Goal: Information Seeking & Learning: Learn about a topic

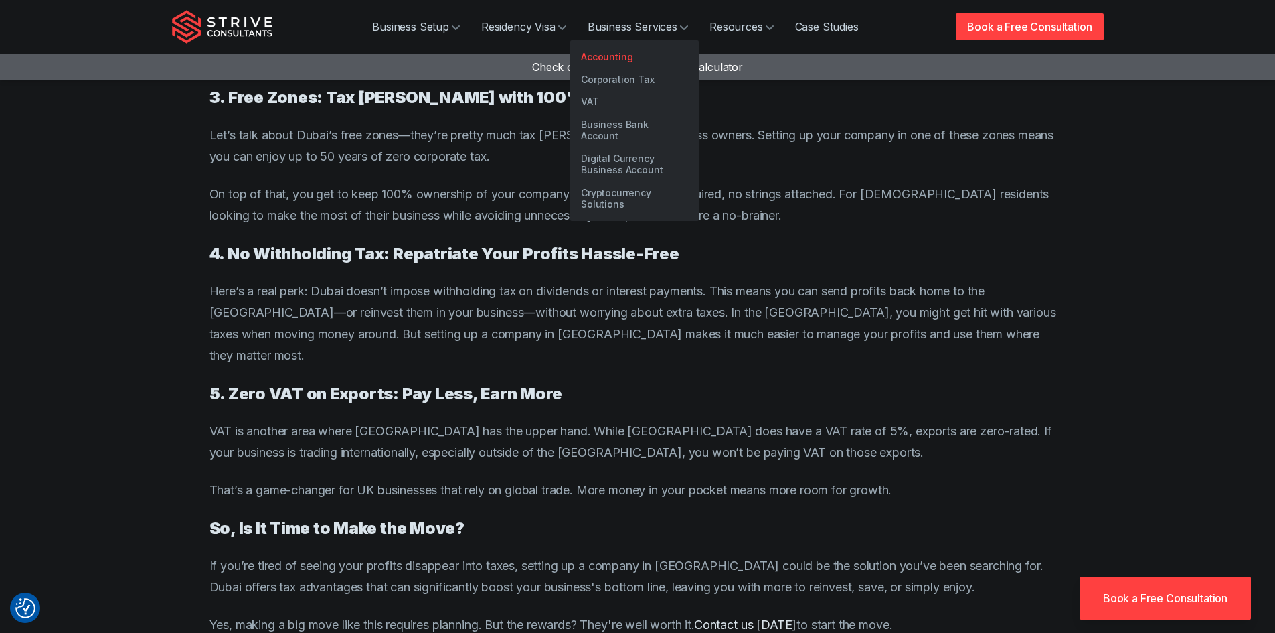
click at [631, 58] on link "Accounting" at bounding box center [634, 57] width 129 height 23
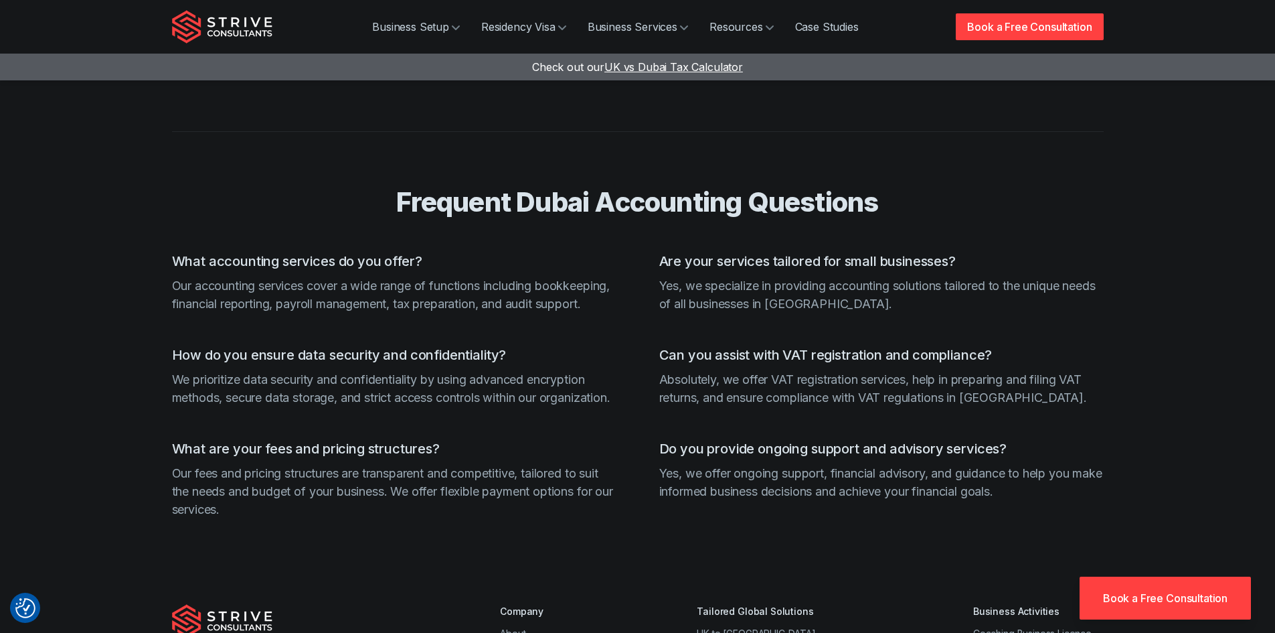
scroll to position [3898, 0]
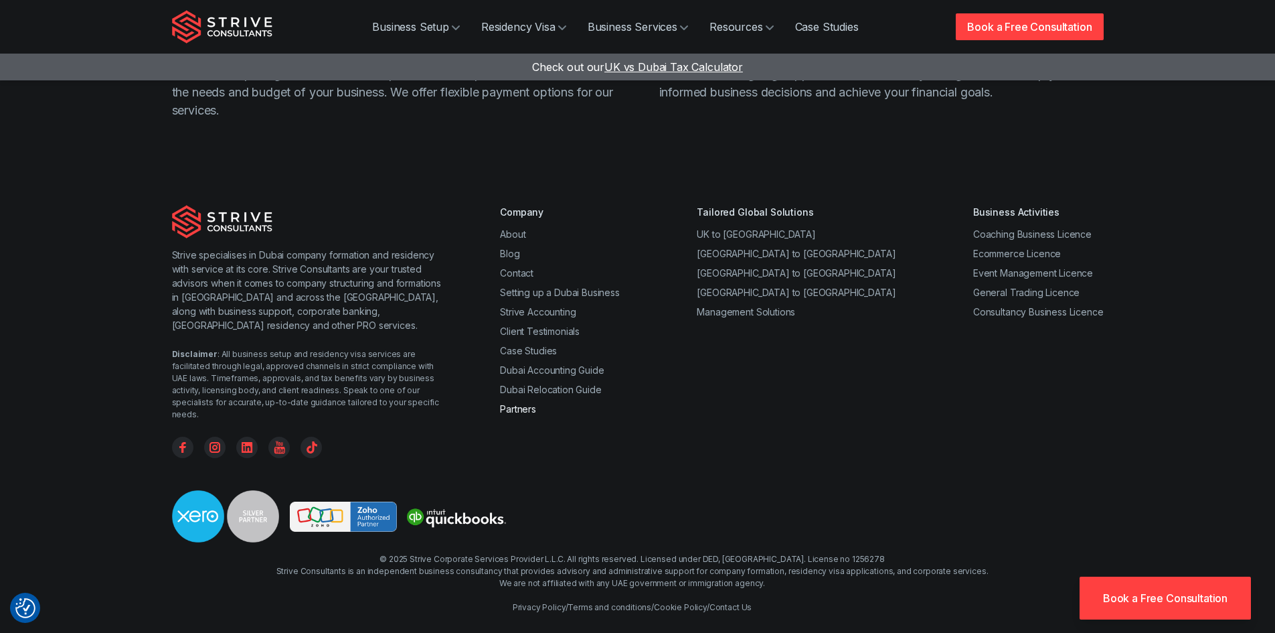
click at [527, 414] on link "Partners" at bounding box center [518, 408] width 36 height 11
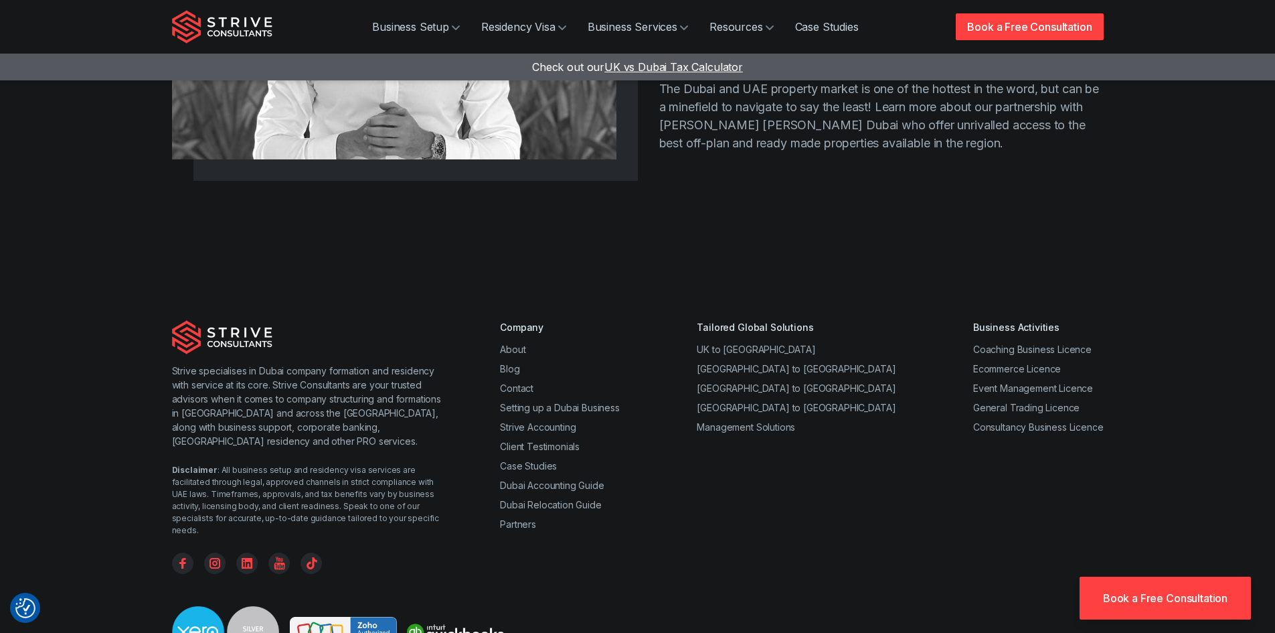
scroll to position [1704, 0]
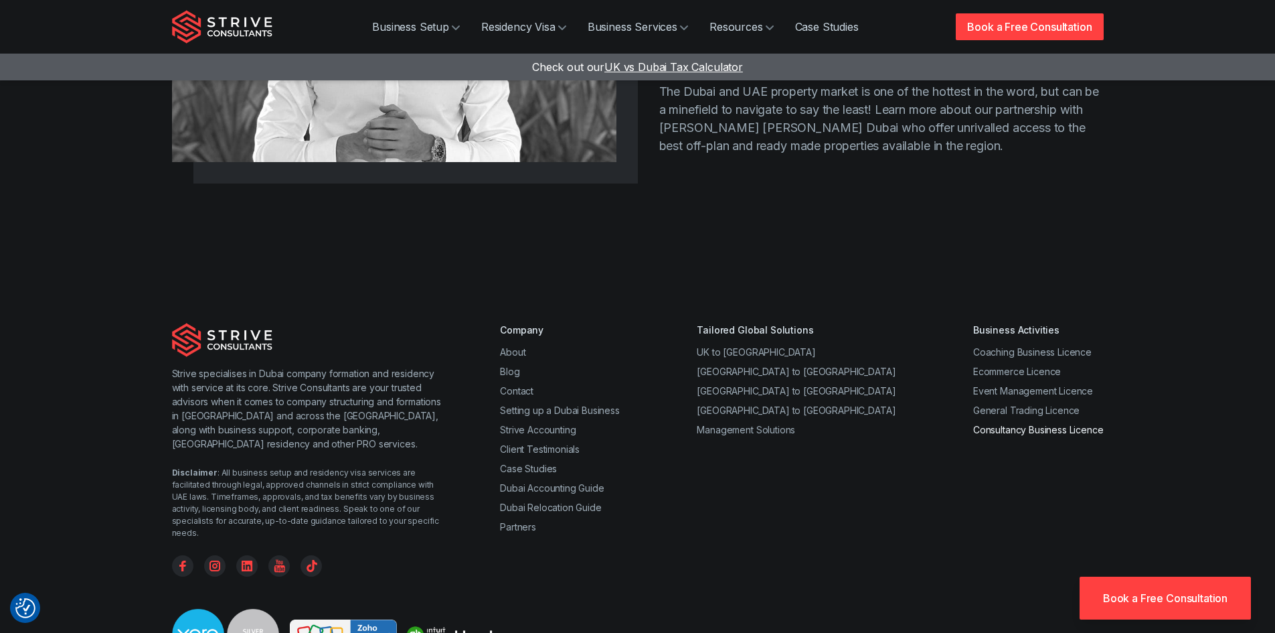
click at [1071, 424] on link "Consultancy Business Licence" at bounding box center [1038, 429] width 131 height 11
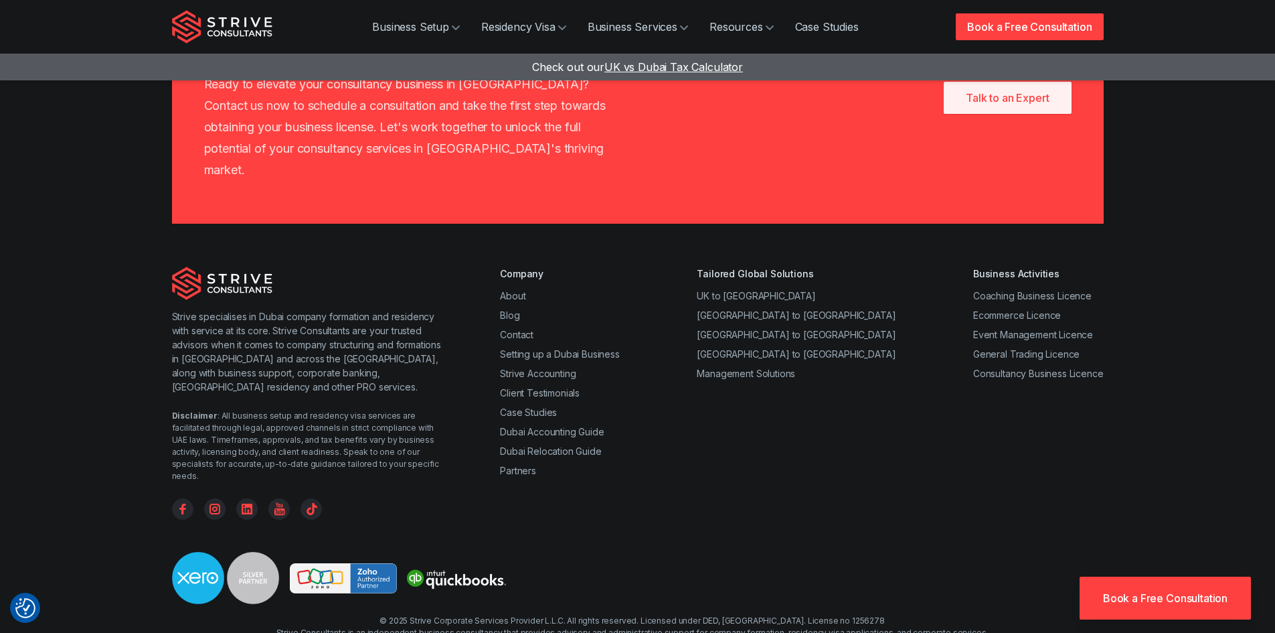
scroll to position [2288, 0]
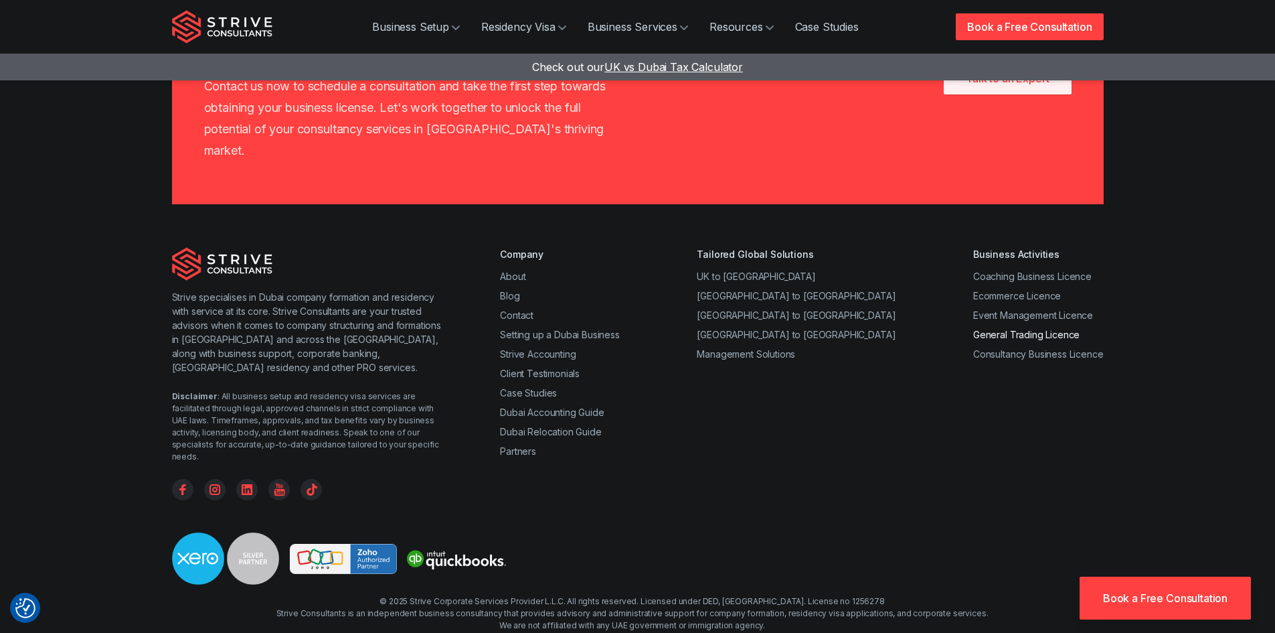
click at [1034, 329] on link "General Trading Licence" at bounding box center [1026, 334] width 106 height 11
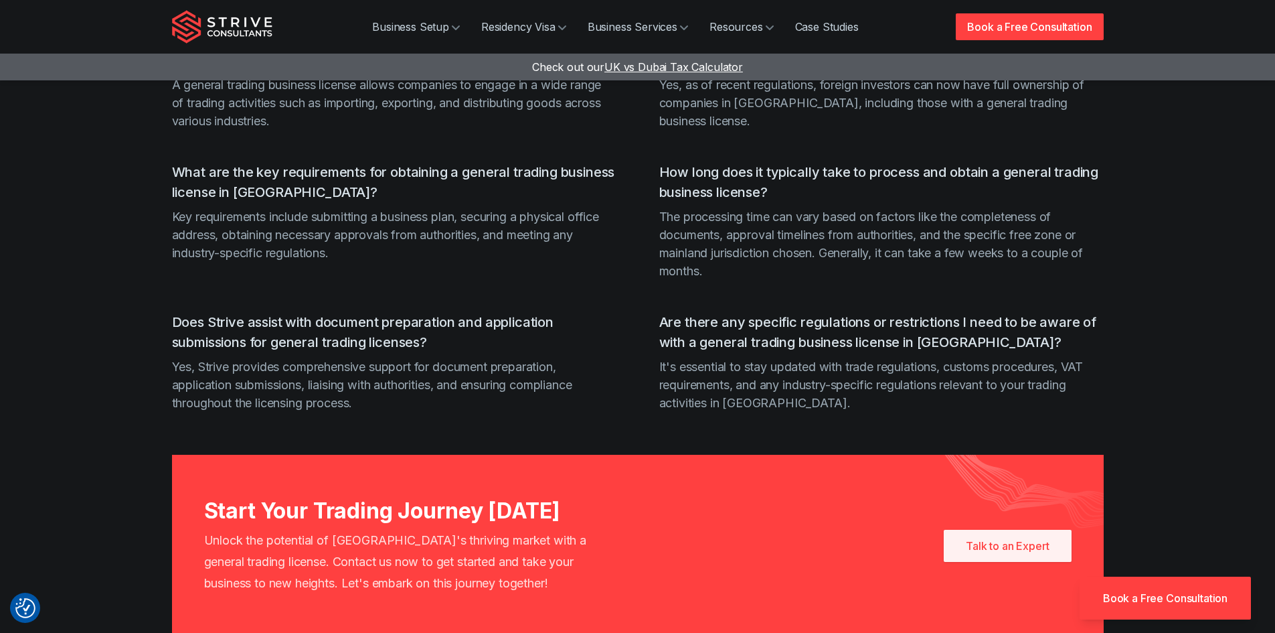
scroll to position [2172, 0]
